Goal: Task Accomplishment & Management: Use online tool/utility

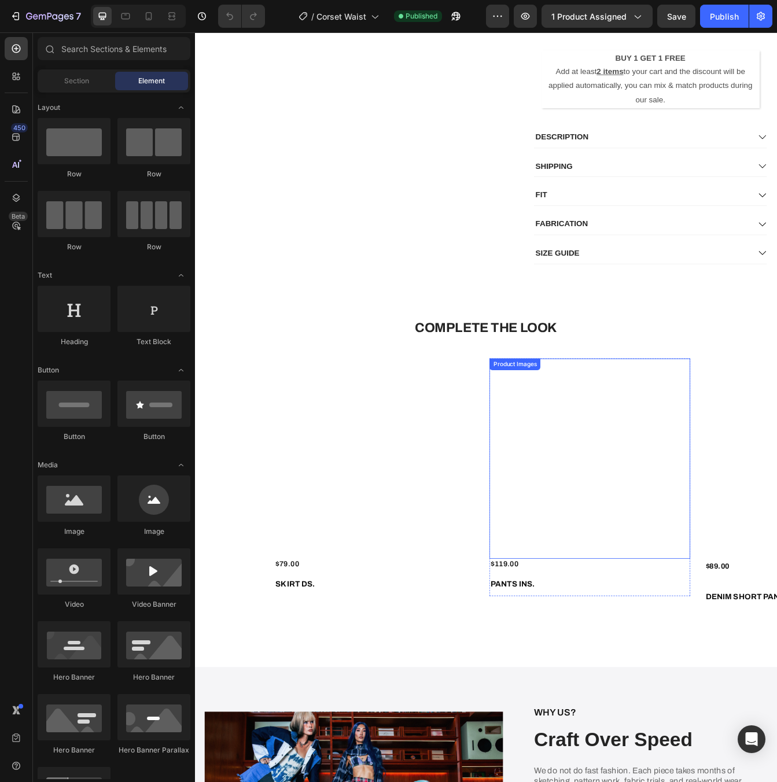
scroll to position [363, 0]
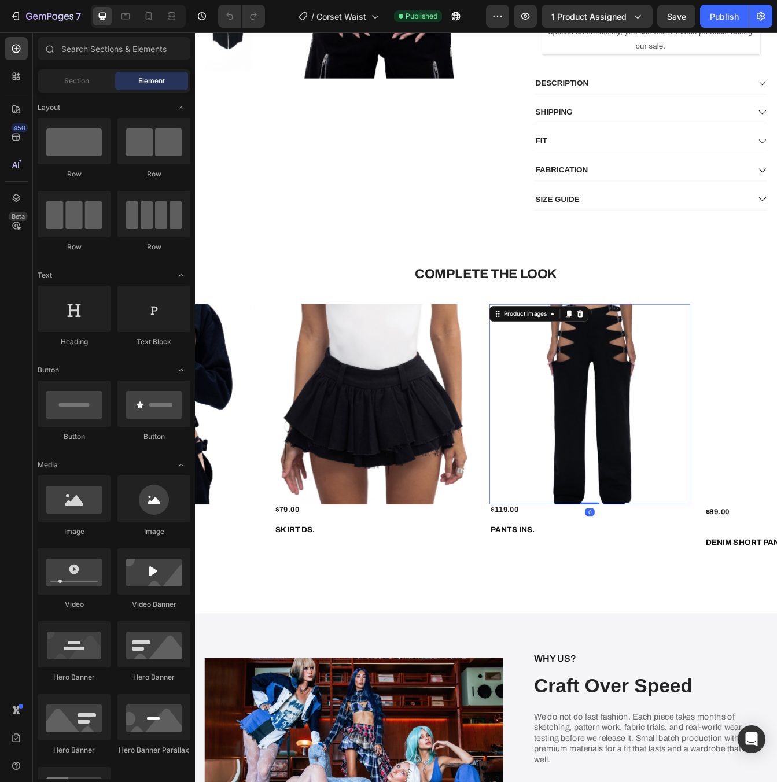
click at [700, 487] on img at bounding box center [665, 476] width 239 height 239
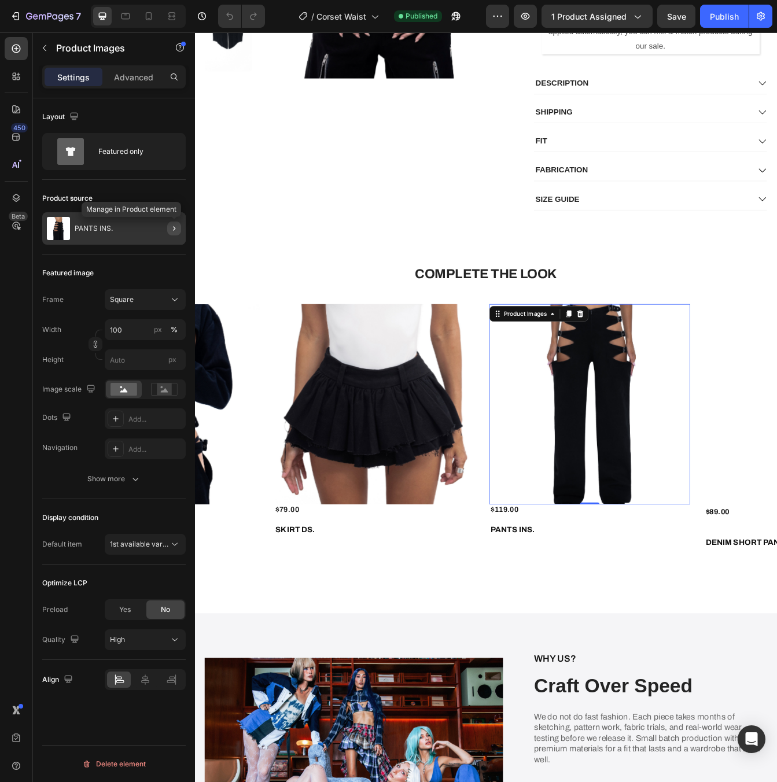
click at [179, 228] on button "button" at bounding box center [174, 229] width 14 height 14
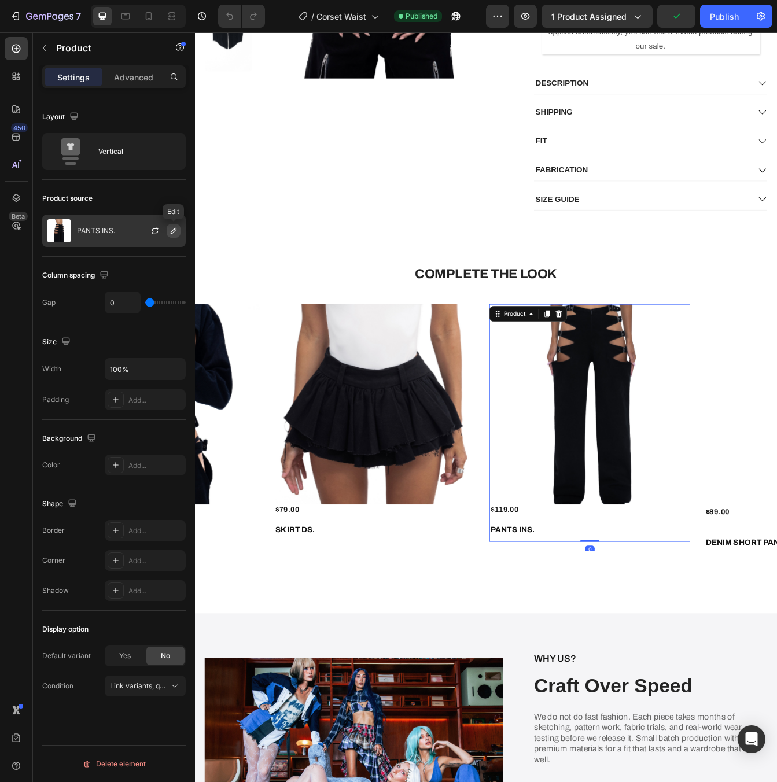
click at [176, 233] on icon "button" at bounding box center [173, 230] width 9 height 9
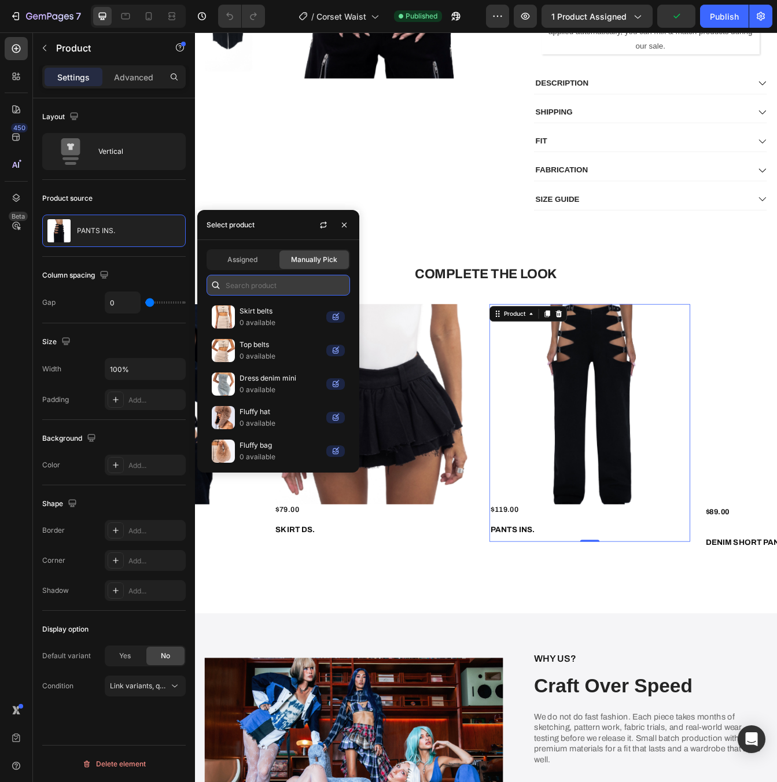
click at [297, 293] on input "text" at bounding box center [279, 285] width 144 height 21
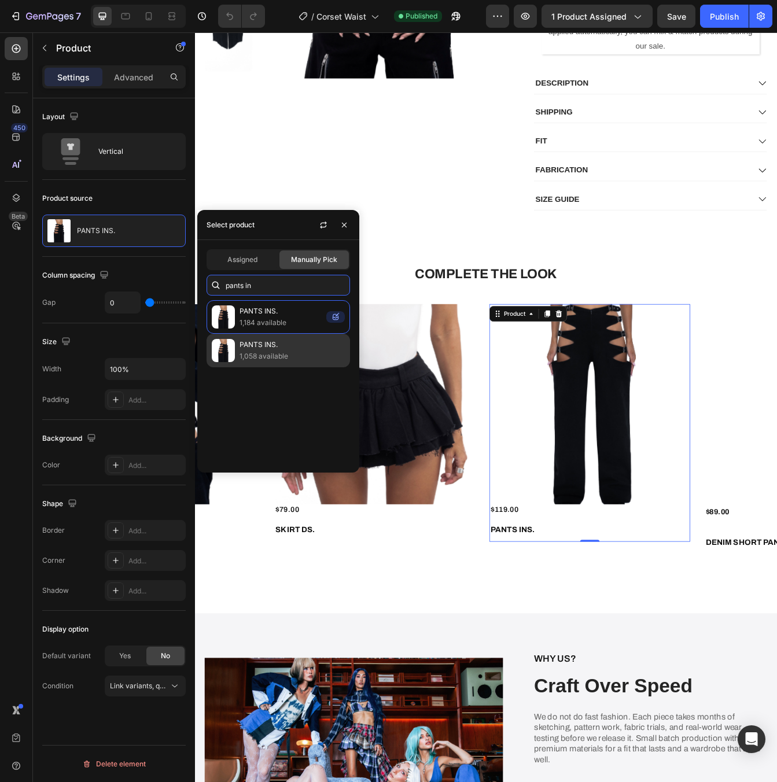
type input "pants in"
click at [330, 342] on p "PANTS INS." at bounding box center [292, 345] width 105 height 12
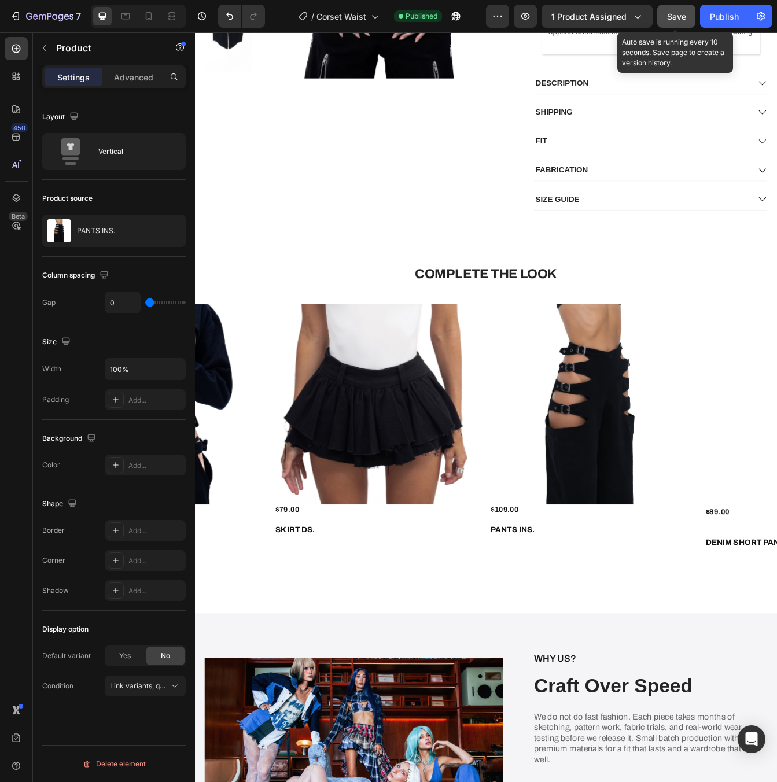
click at [685, 24] on button "Save" at bounding box center [676, 16] width 38 height 23
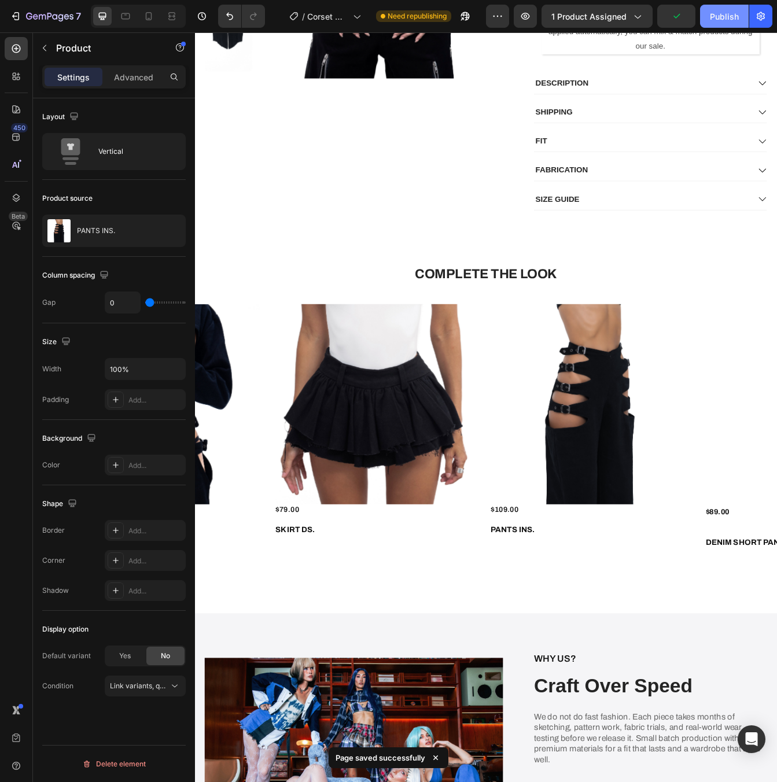
click at [720, 20] on div "Publish" at bounding box center [724, 16] width 29 height 12
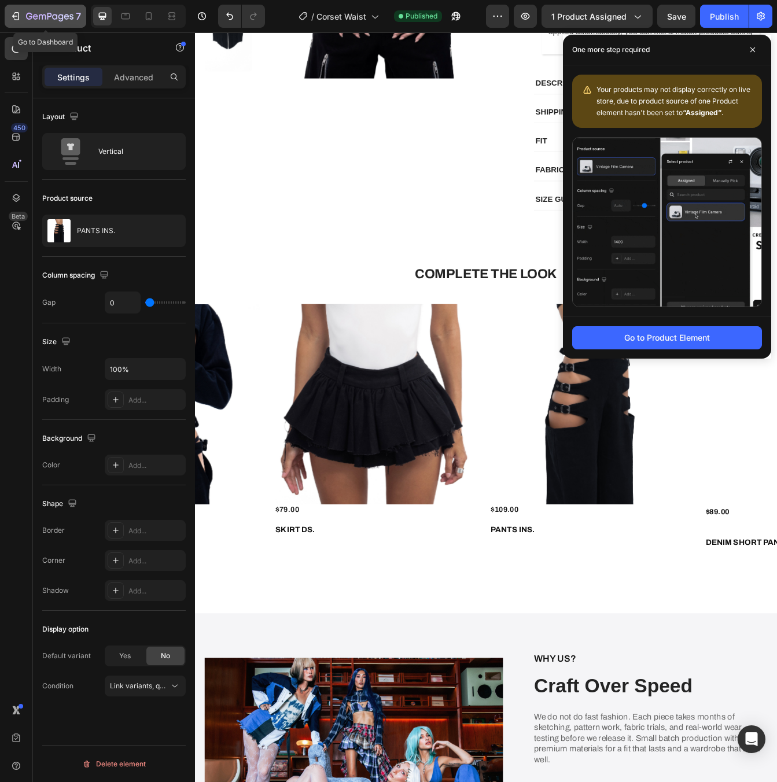
click at [7, 10] on button "7" at bounding box center [46, 16] width 82 height 23
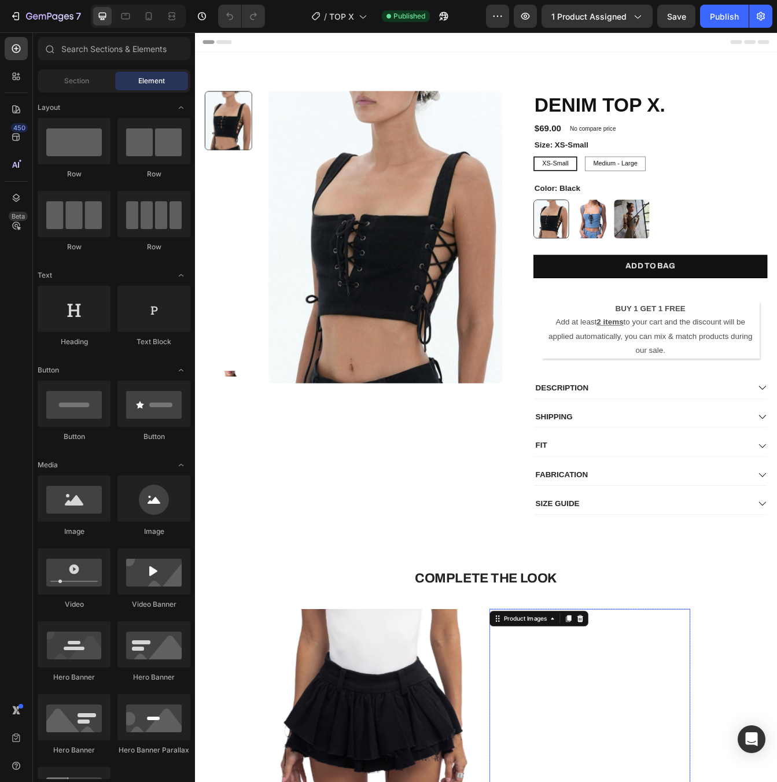
drag, startPoint x: 195, startPoint y: 32, endPoint x: 669, endPoint y: 785, distance: 889.2
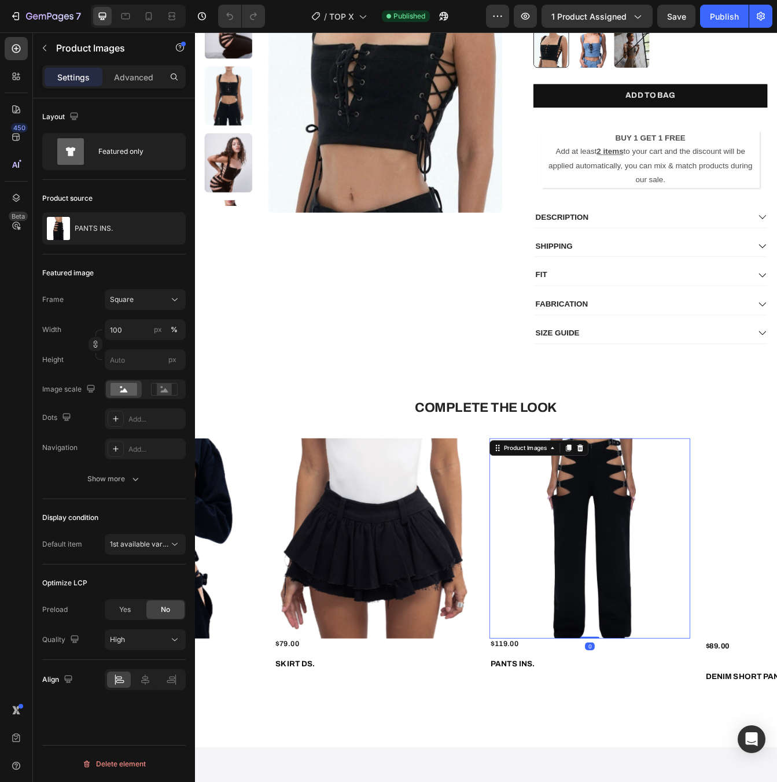
click at [671, 666] on img at bounding box center [665, 636] width 239 height 239
click at [170, 225] on icon "button" at bounding box center [174, 228] width 9 height 9
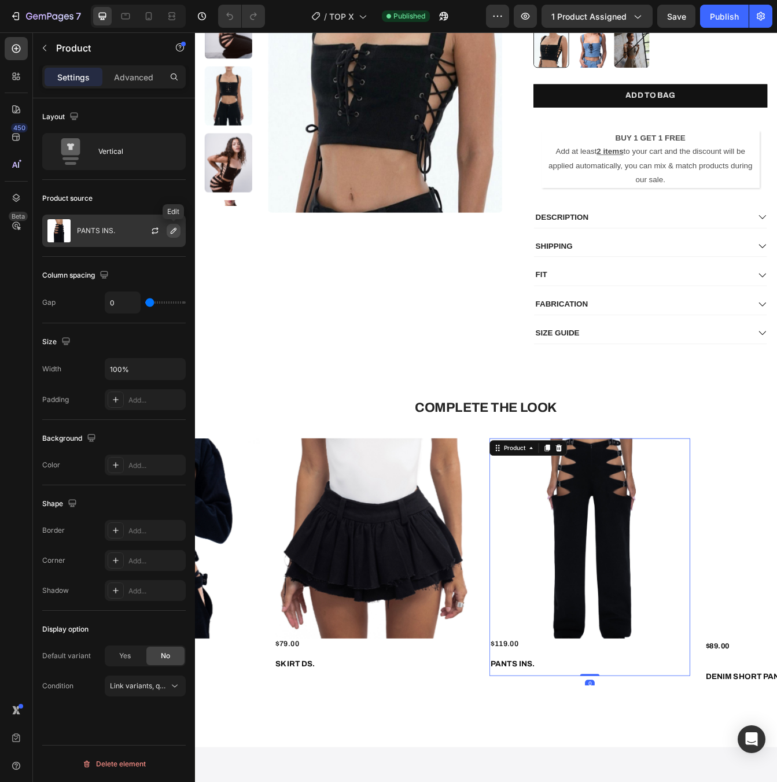
click at [176, 230] on icon "button" at bounding box center [173, 230] width 9 height 9
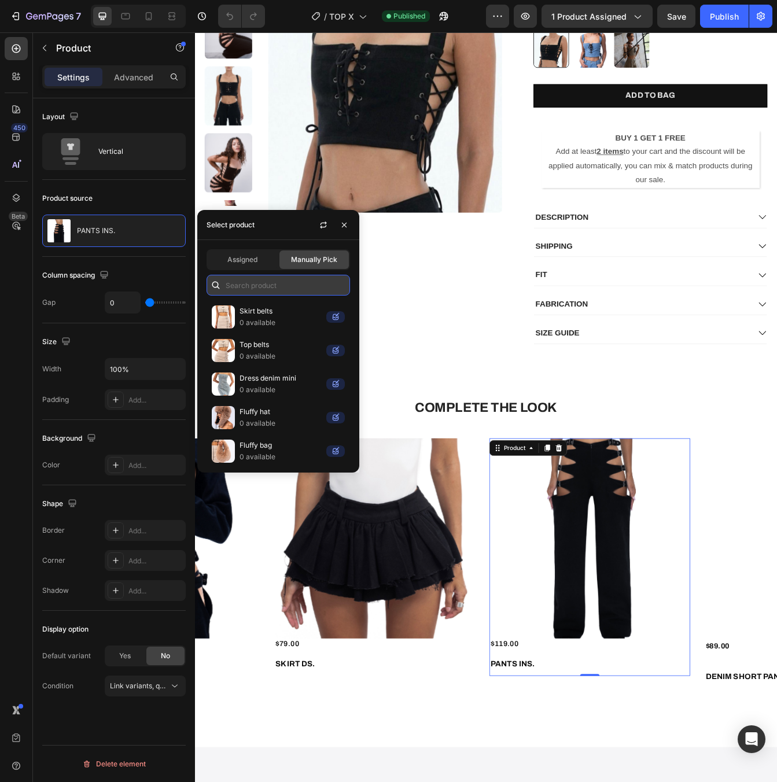
click at [252, 278] on input "text" at bounding box center [279, 285] width 144 height 21
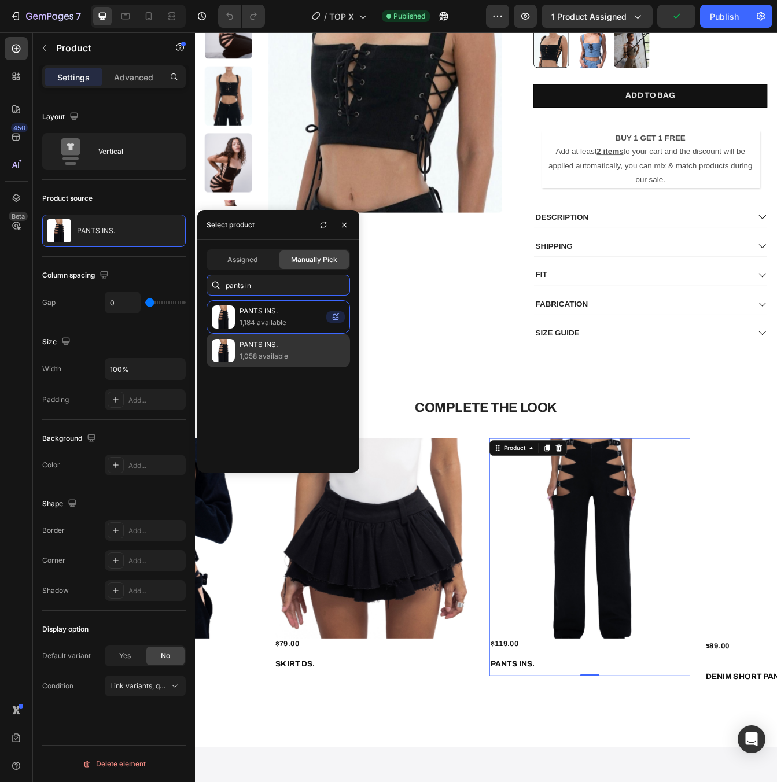
type input "pants in"
click at [268, 351] on p "1,058 available" at bounding box center [292, 357] width 105 height 12
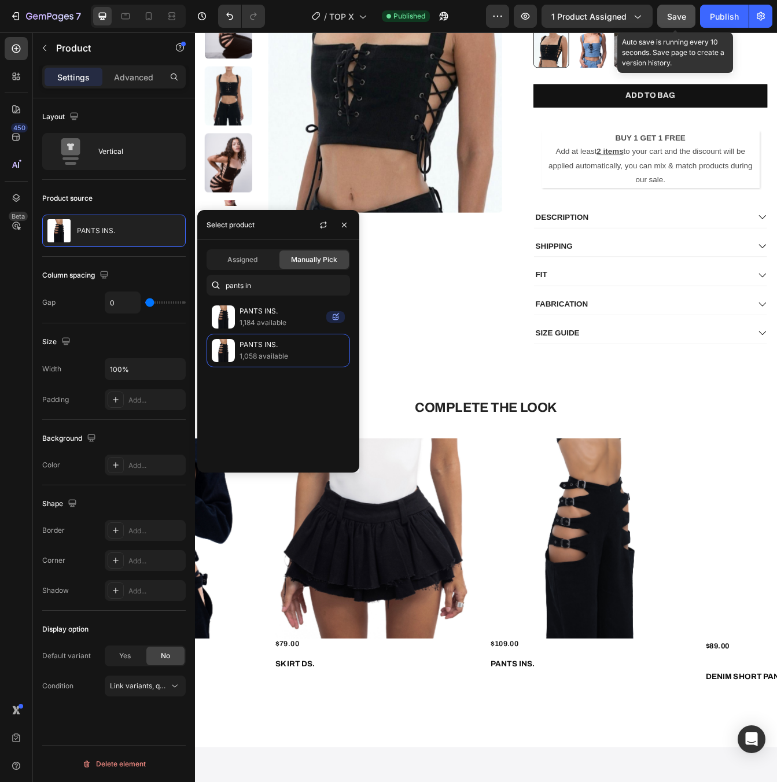
click at [687, 23] on button "Save" at bounding box center [676, 16] width 38 height 23
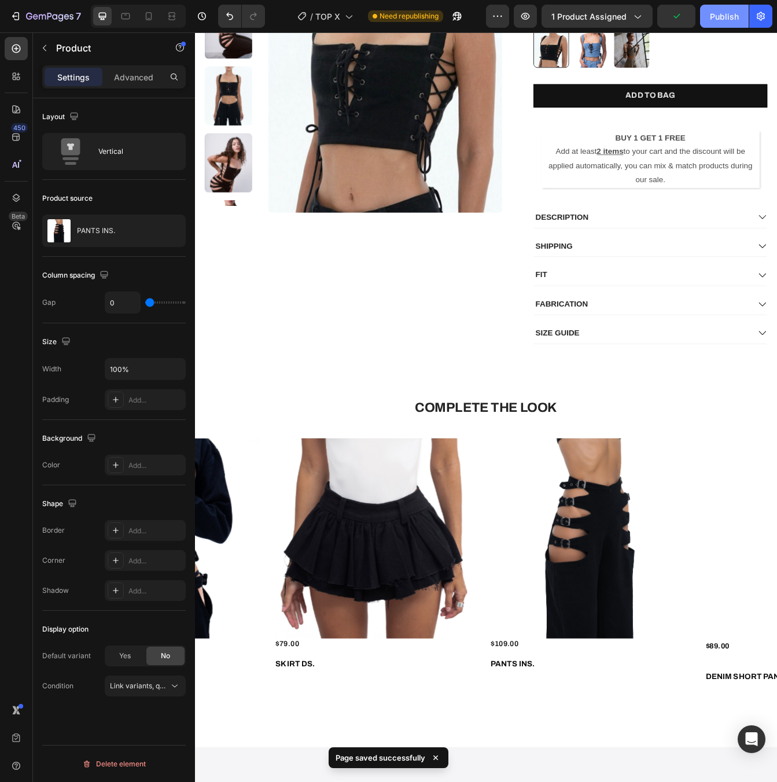
click at [718, 19] on div "Publish" at bounding box center [724, 16] width 29 height 12
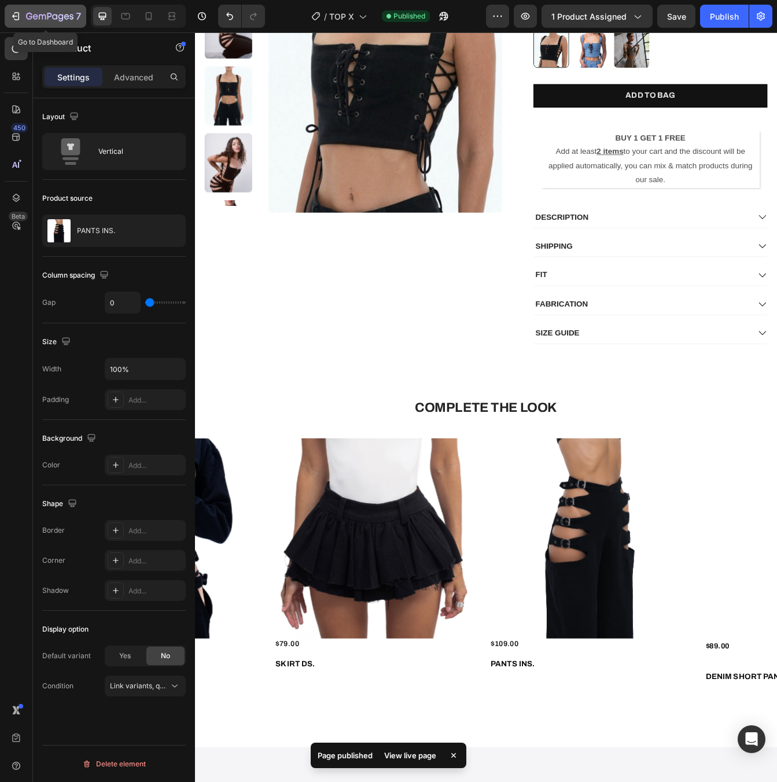
click at [18, 19] on icon "button" at bounding box center [16, 16] width 5 height 8
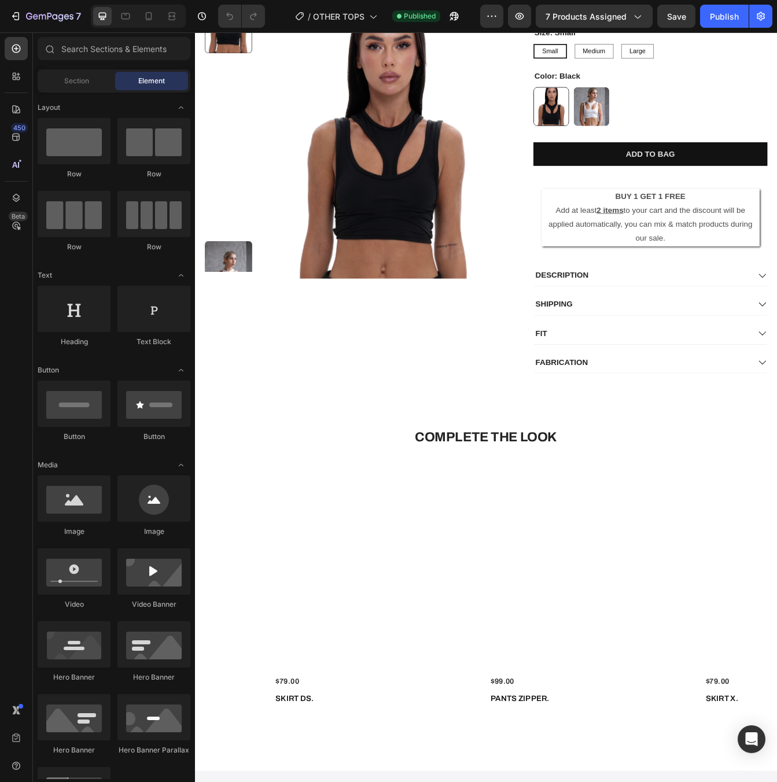
scroll to position [502, 0]
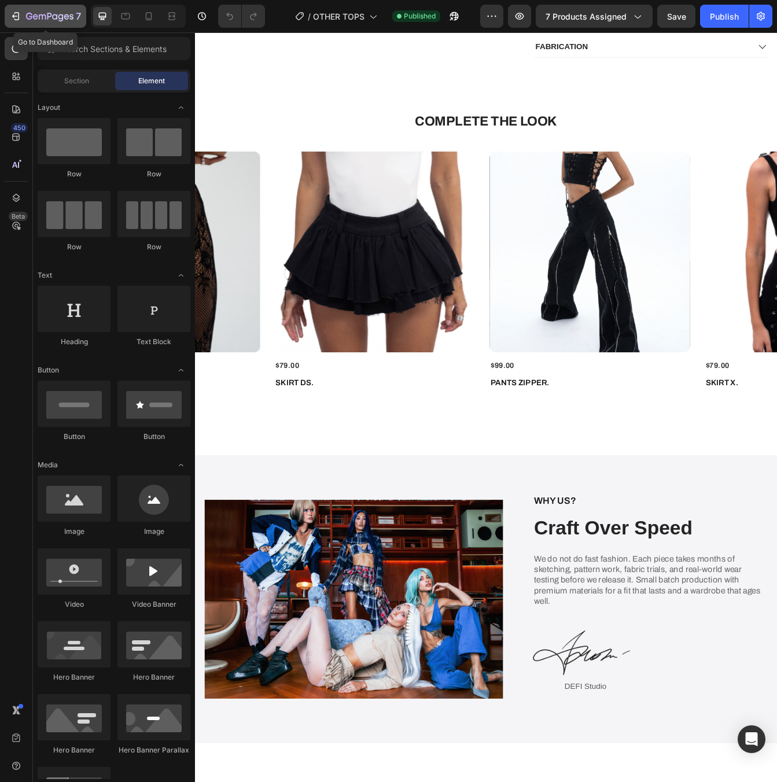
click at [54, 19] on icon "button" at bounding box center [54, 16] width 5 height 5
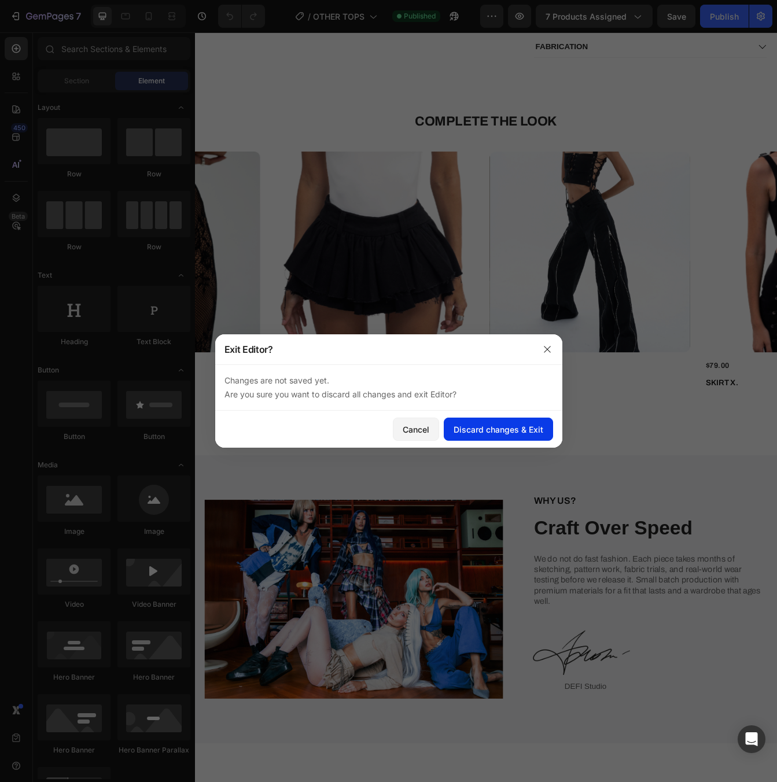
click at [461, 425] on div "Discard changes & Exit" at bounding box center [499, 430] width 90 height 12
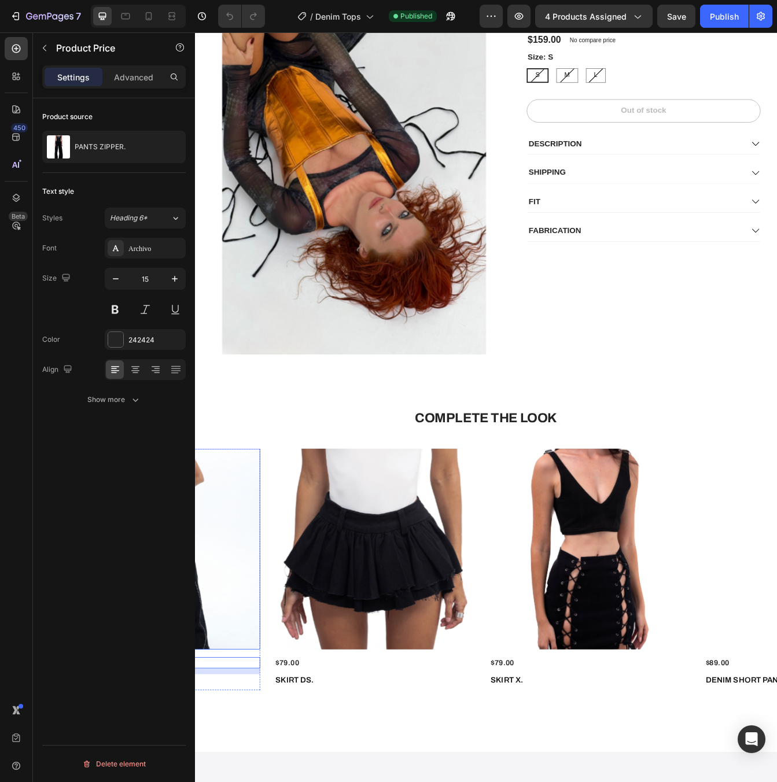
click at [237, 686] on img at bounding box center [153, 648] width 239 height 239
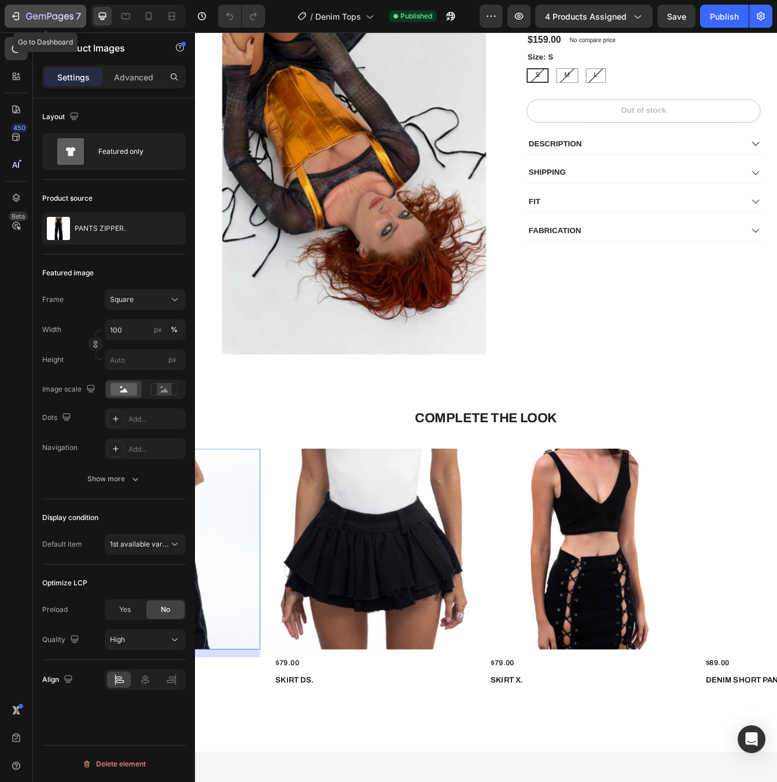
click at [38, 17] on icon "button" at bounding box center [49, 17] width 47 height 10
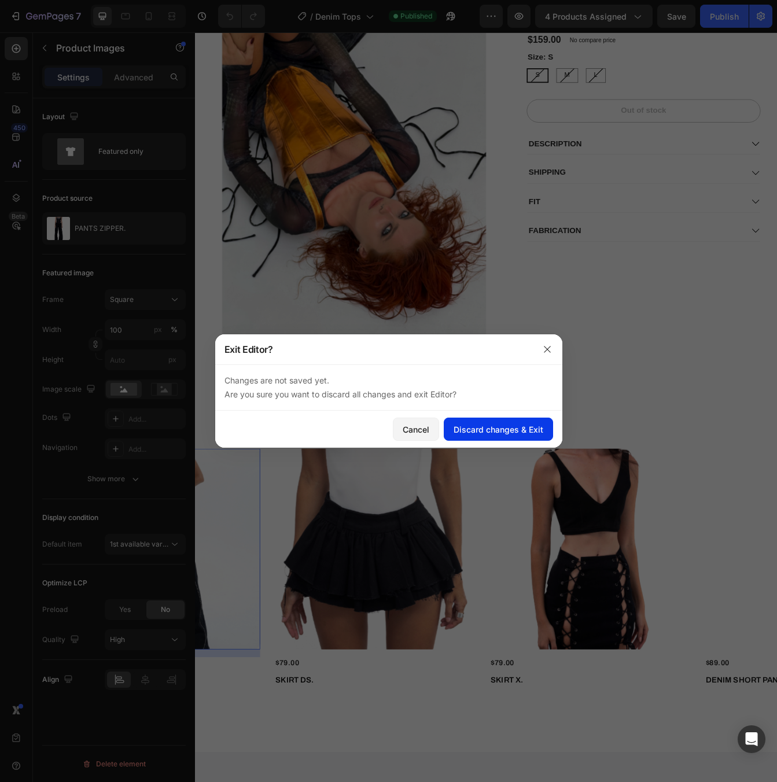
click at [522, 431] on div "Discard changes & Exit" at bounding box center [499, 430] width 90 height 12
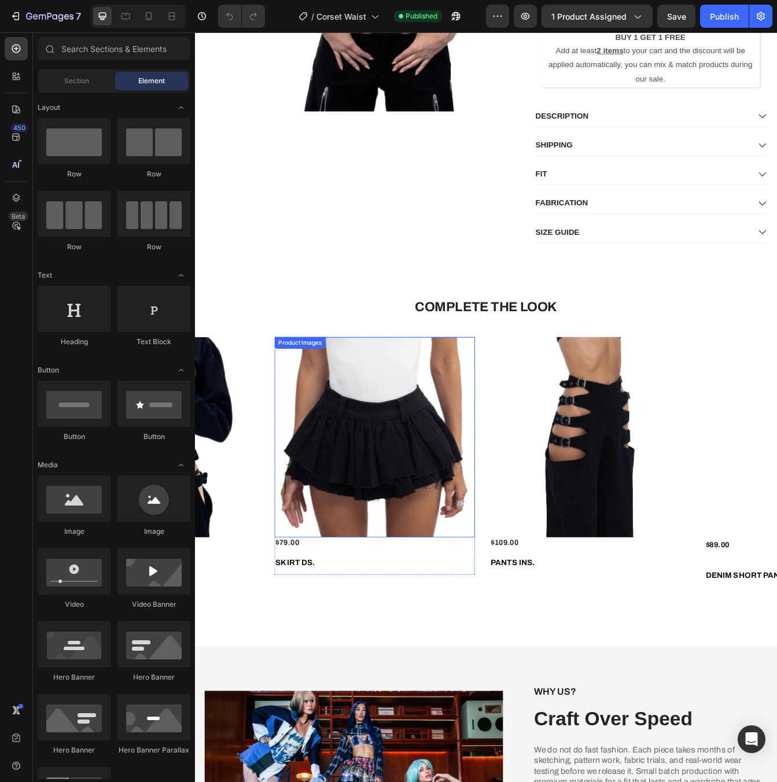
scroll to position [310, 0]
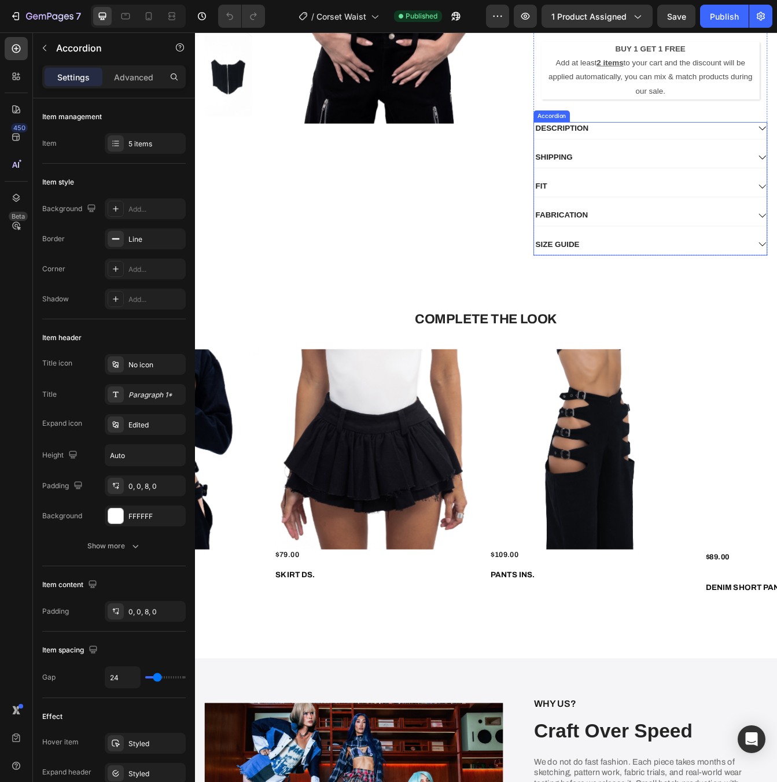
click at [674, 270] on div "DESCRIPTION SHIPPING FIT FABRICATION SIZE GUIDE" at bounding box center [738, 218] width 279 height 159
click at [677, 282] on div "SIZE GUIDE" at bounding box center [729, 286] width 258 height 16
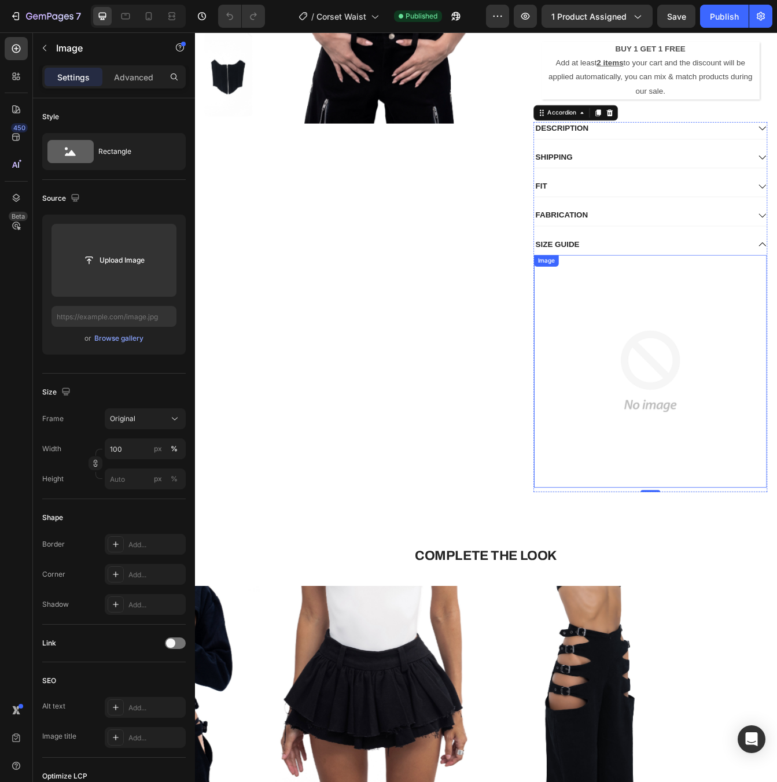
click at [710, 389] on img at bounding box center [739, 437] width 278 height 278
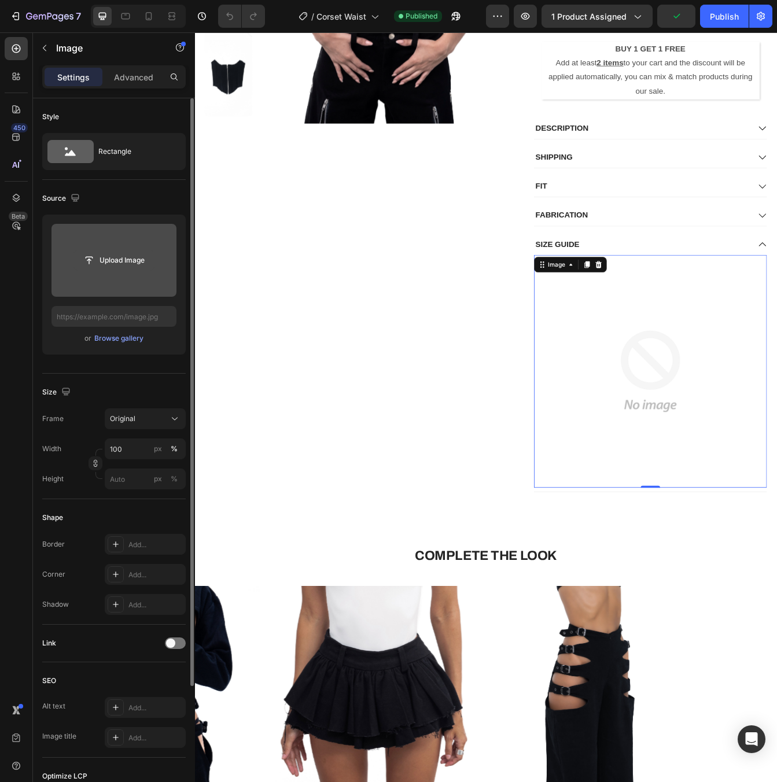
click at [132, 266] on input "file" at bounding box center [114, 261] width 80 height 20
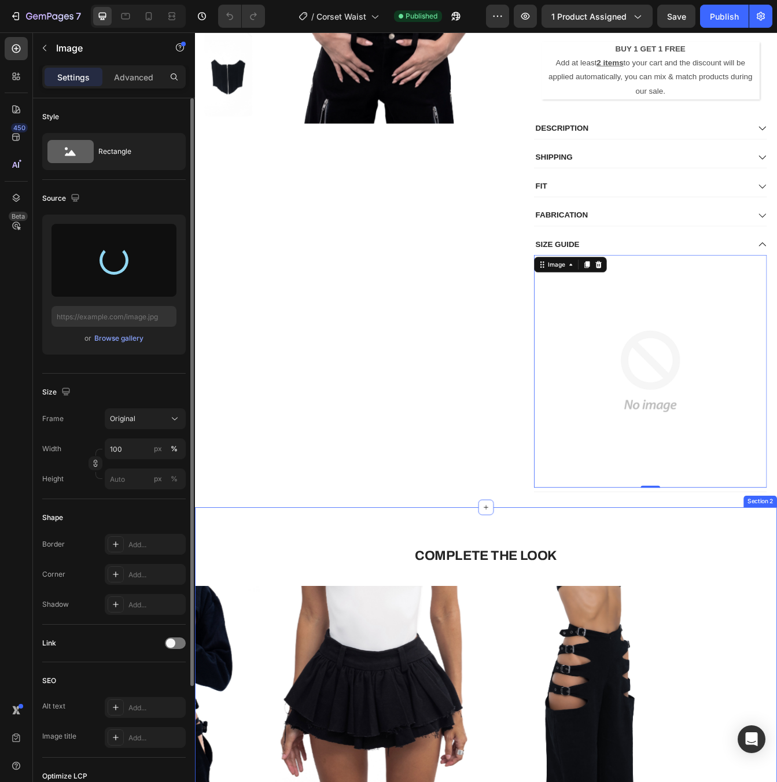
type input "https://cdn.shopify.com/s/files/1/0698/4459/9019/files/gempages_585033143178756…"
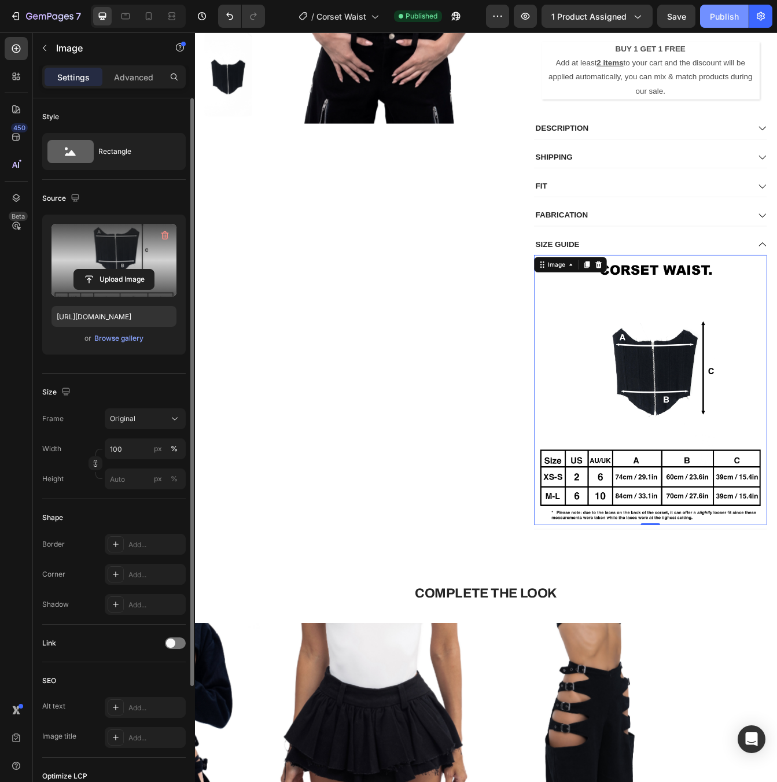
click at [722, 13] on div "Publish" at bounding box center [724, 16] width 29 height 12
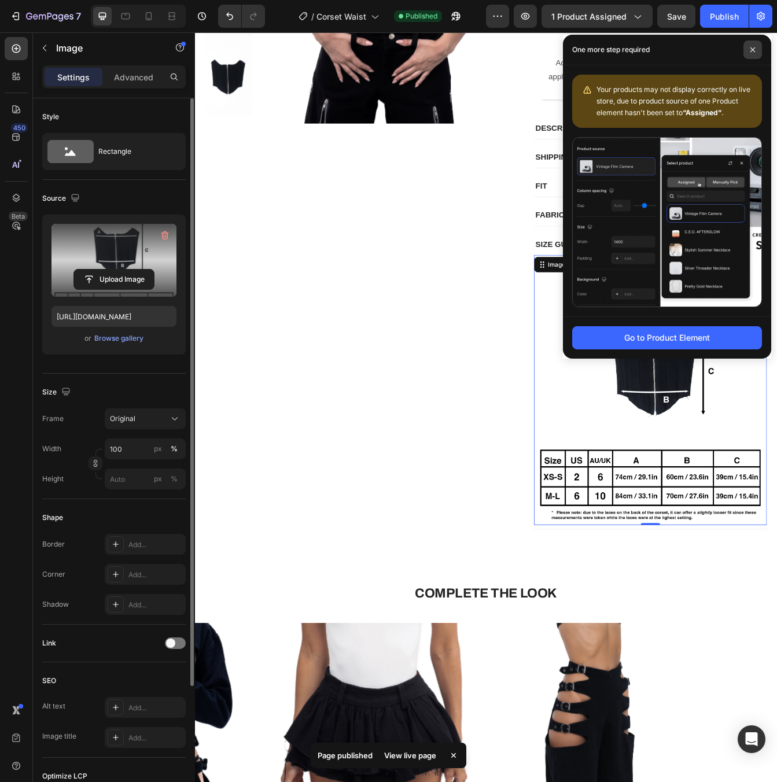
click at [756, 49] on span at bounding box center [753, 50] width 19 height 19
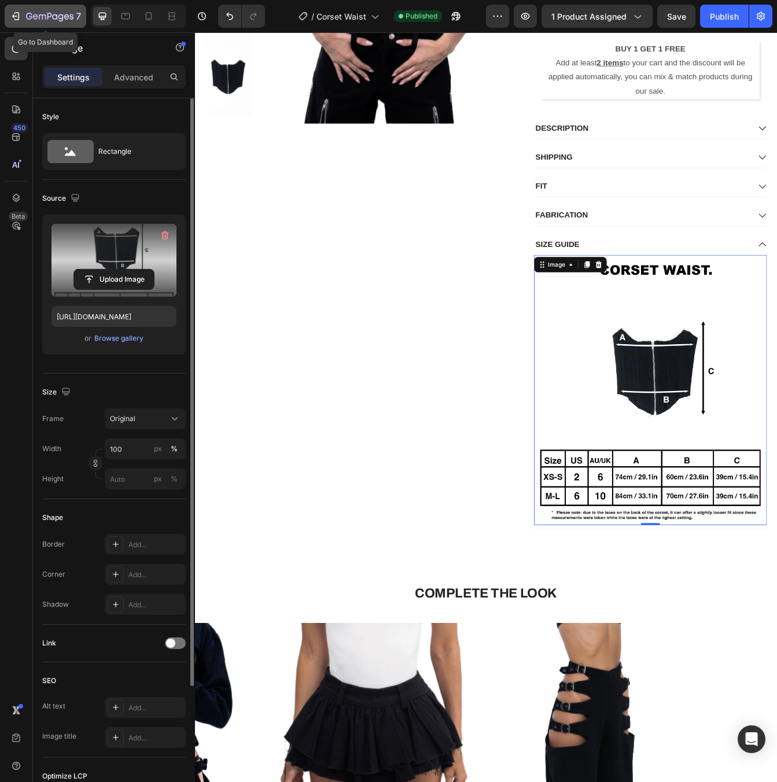
click at [41, 19] on icon "button" at bounding box center [49, 17] width 47 height 10
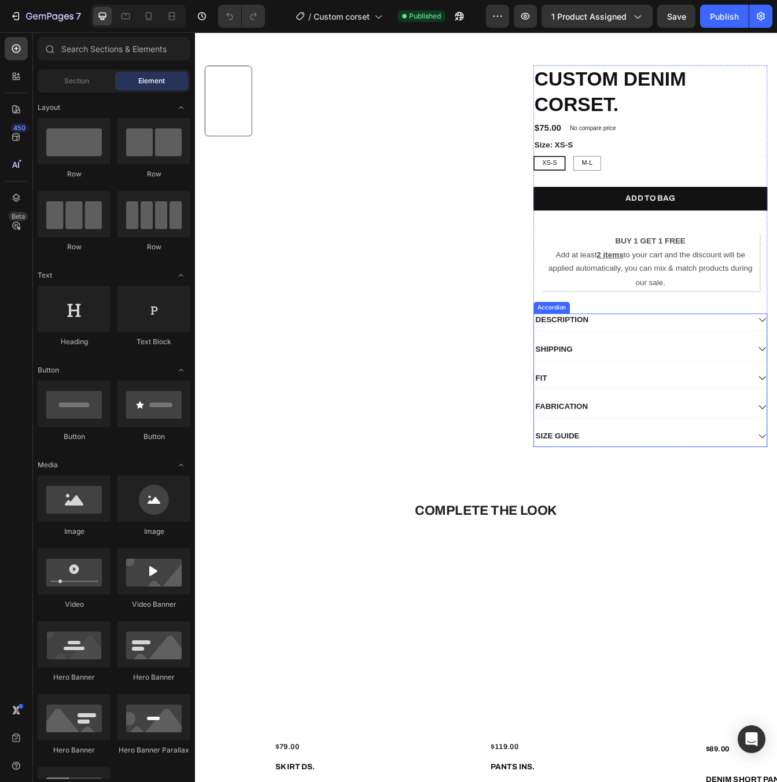
scroll to position [30, 0]
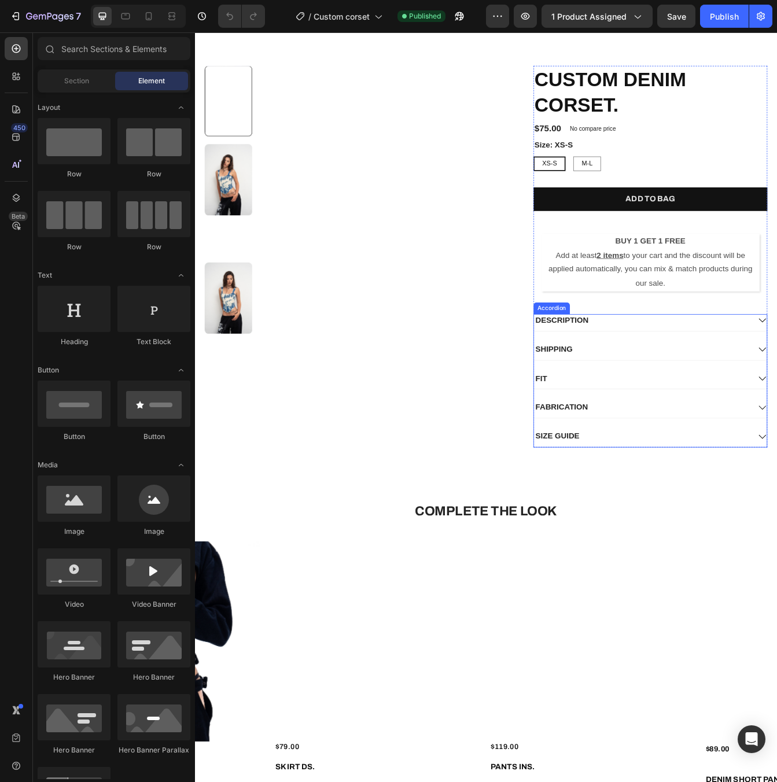
click at [690, 517] on div "SIZE GUIDE" at bounding box center [729, 515] width 258 height 16
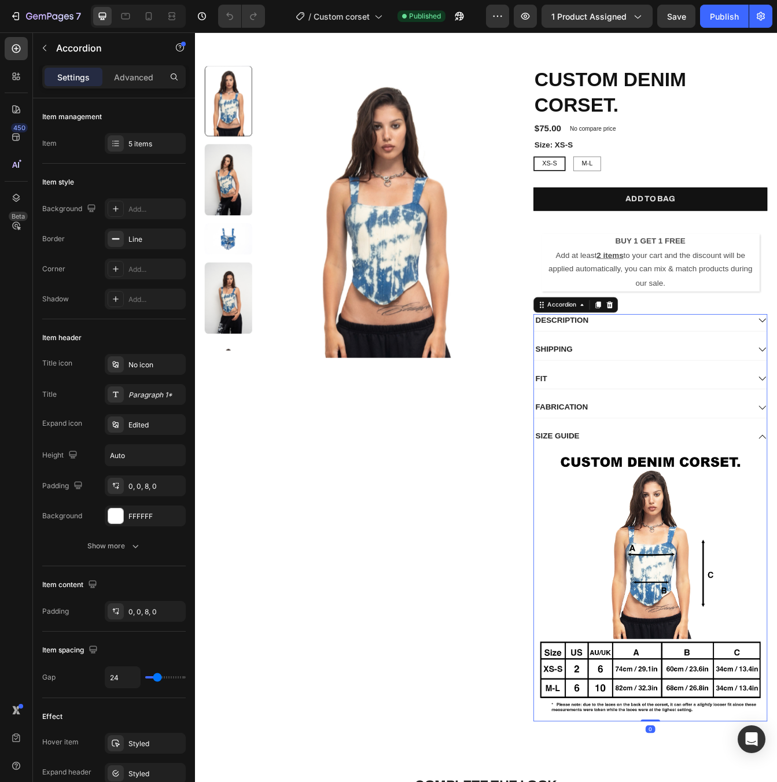
click at [700, 514] on div "SIZE GUIDE" at bounding box center [729, 515] width 258 height 16
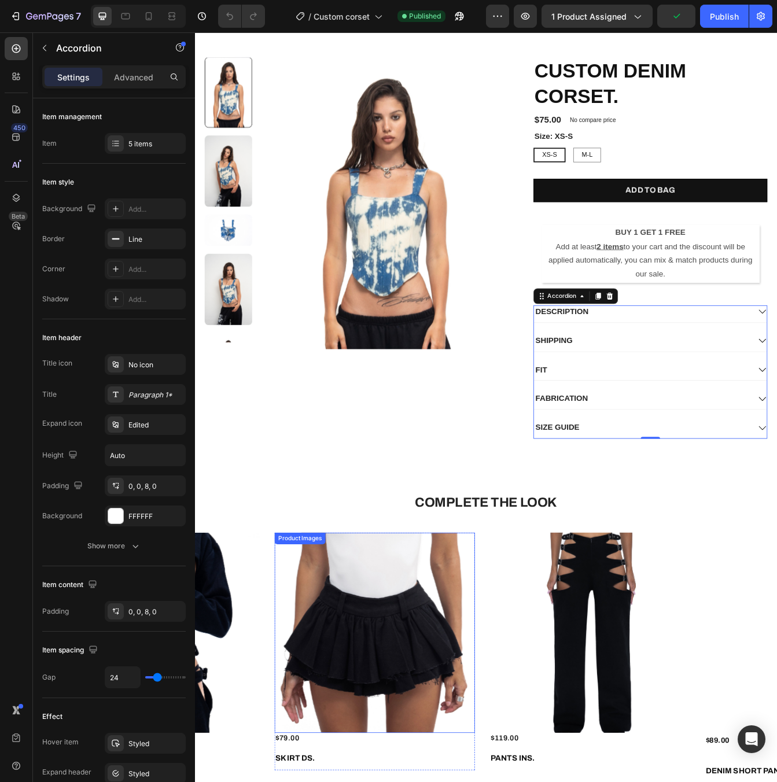
scroll to position [48, 0]
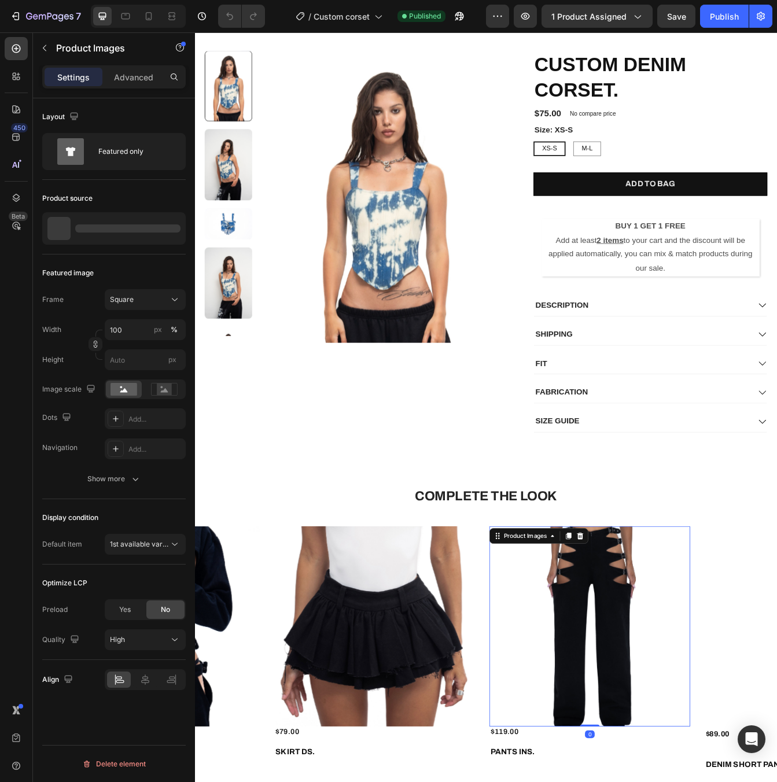
click at [663, 705] on img at bounding box center [665, 741] width 239 height 239
click at [69, 226] on img at bounding box center [58, 228] width 23 height 23
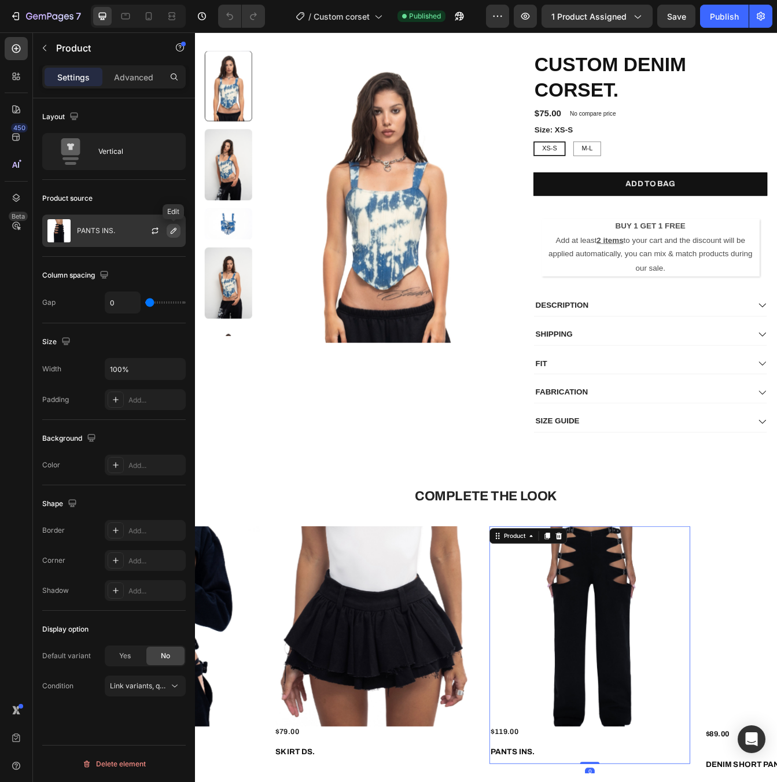
click at [169, 232] on icon "button" at bounding box center [173, 230] width 9 height 9
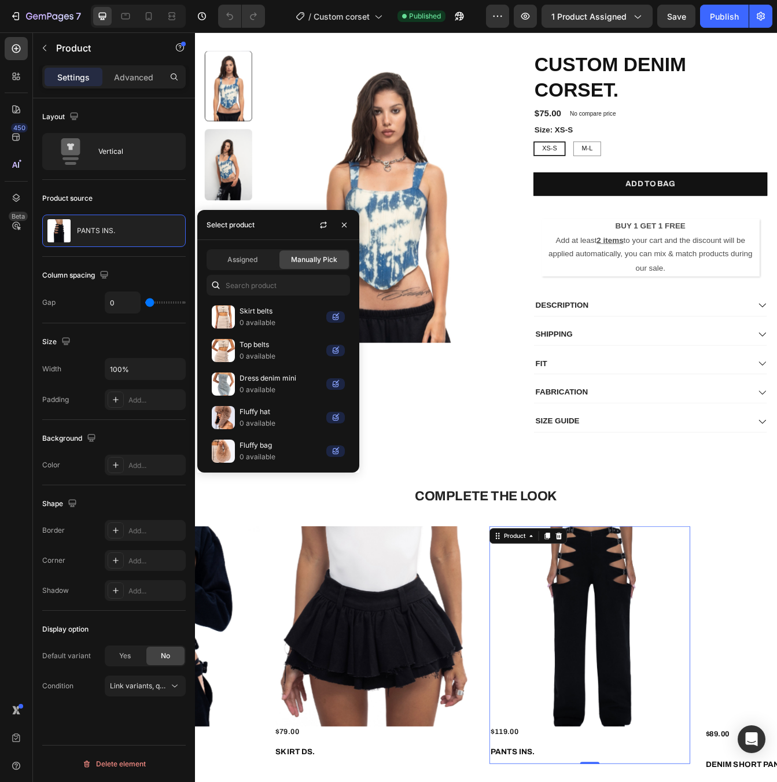
click at [282, 274] on div "Assigned Manually Pick Skirt belts 0 available Top belts 0 available Dress deni…" at bounding box center [278, 356] width 162 height 233
click at [277, 295] on input "text" at bounding box center [279, 285] width 144 height 21
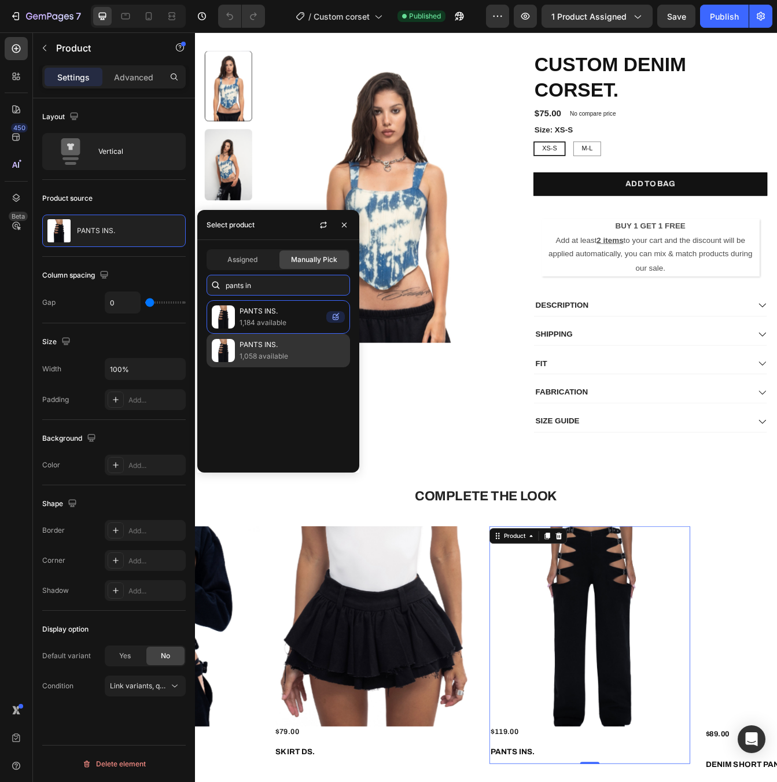
type input "pants in"
click at [274, 336] on div "PANTS INS. 1,058 available" at bounding box center [279, 351] width 144 height 34
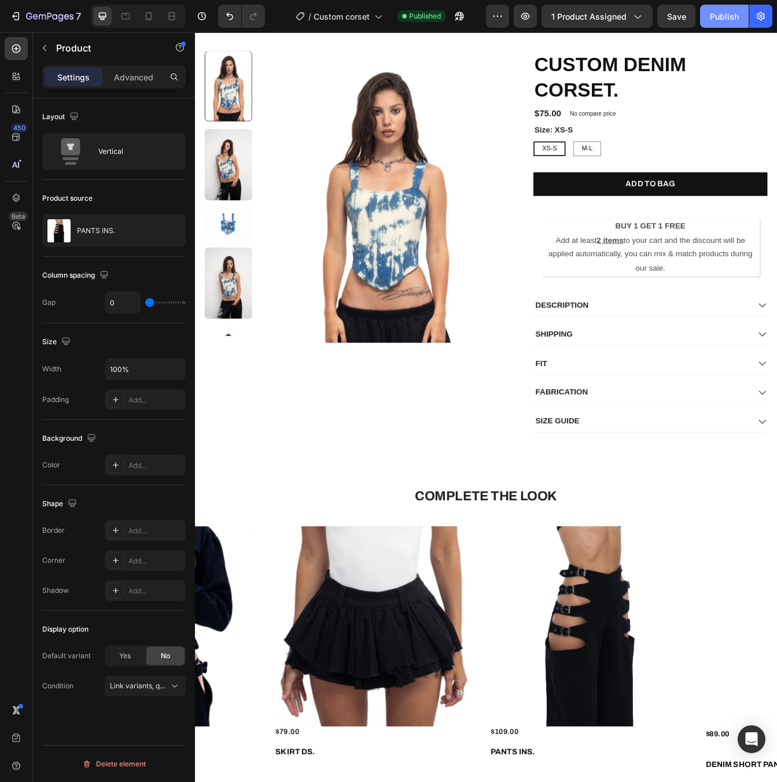
click at [731, 21] on div "Publish" at bounding box center [724, 16] width 29 height 12
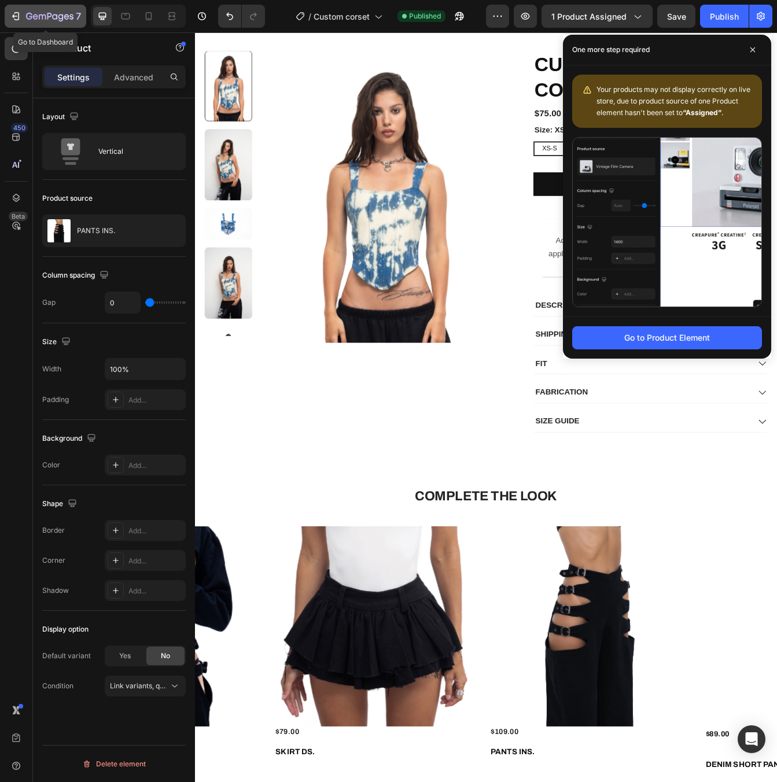
click at [68, 8] on button "7" at bounding box center [46, 16] width 82 height 23
